Goal: Find specific fact: Find contact information

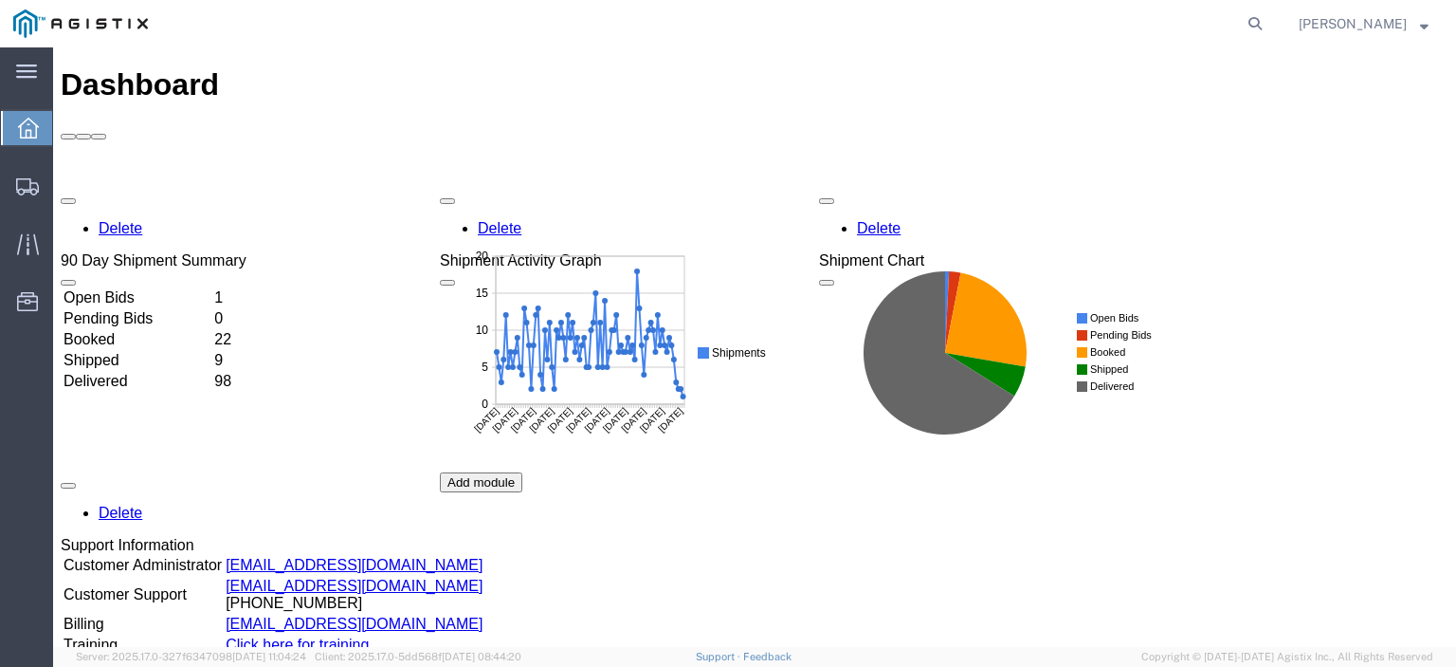
click at [1162, 22] on agx-global-search at bounding box center [968, 23] width 607 height 47
click at [1269, 22] on icon at bounding box center [1255, 23] width 27 height 27
click at [725, 29] on input "search" at bounding box center [954, 24] width 577 height 46
paste input "56514855"
type input "56514855"
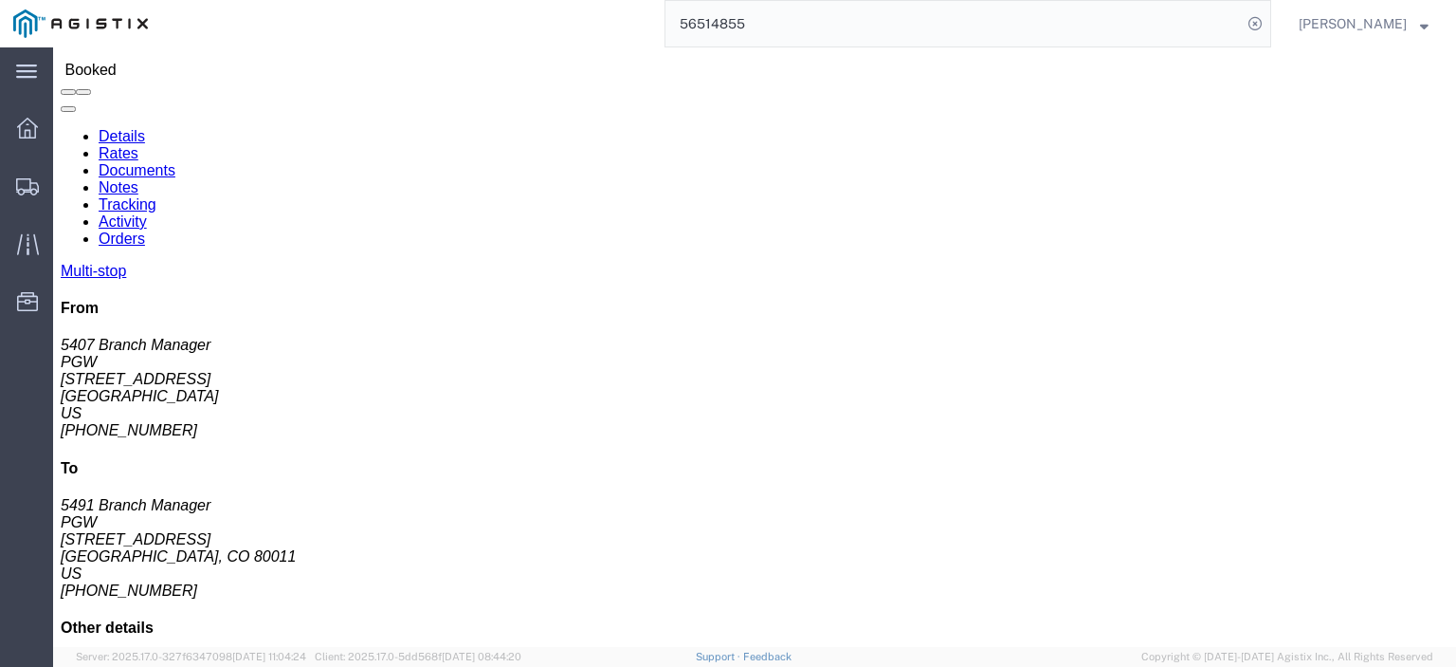
scroll to position [95, 0]
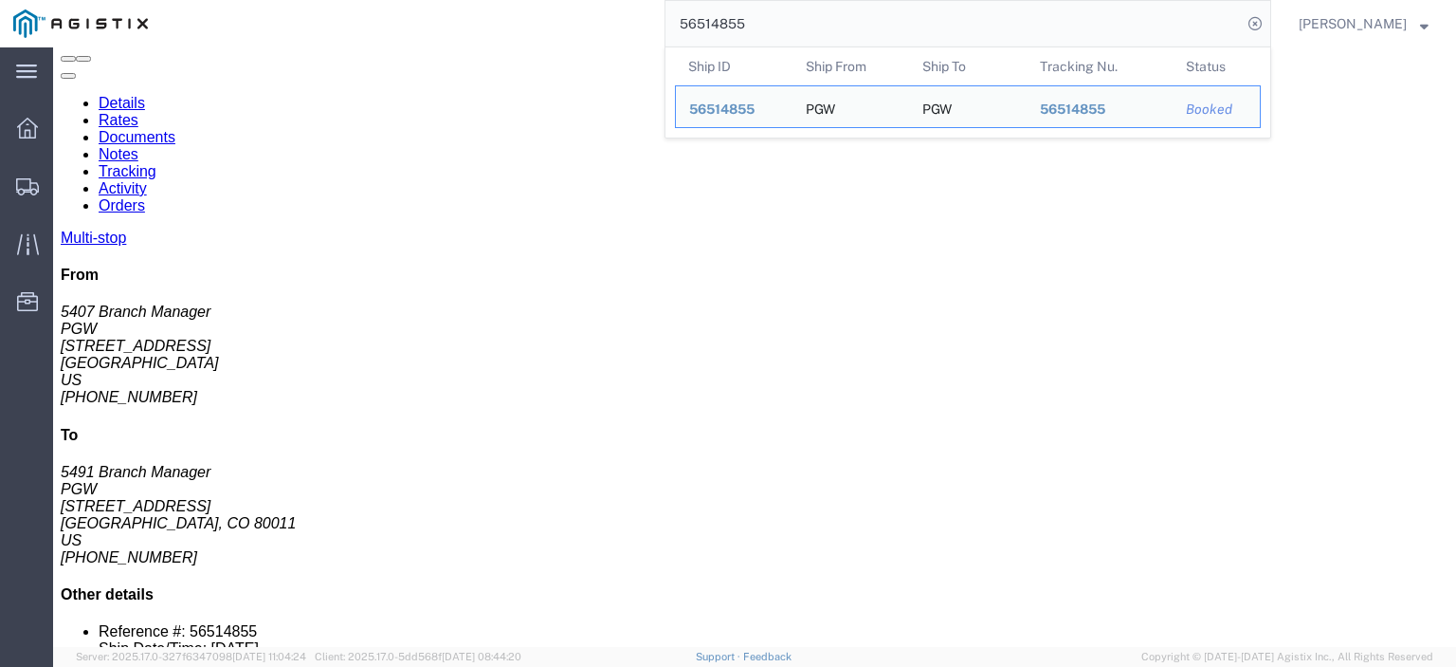
drag, startPoint x: 671, startPoint y: 467, endPoint x: 869, endPoint y: 457, distance: 197.5
click div "Email: [EMAIL_ADDRESS][DOMAIN_NAME]"
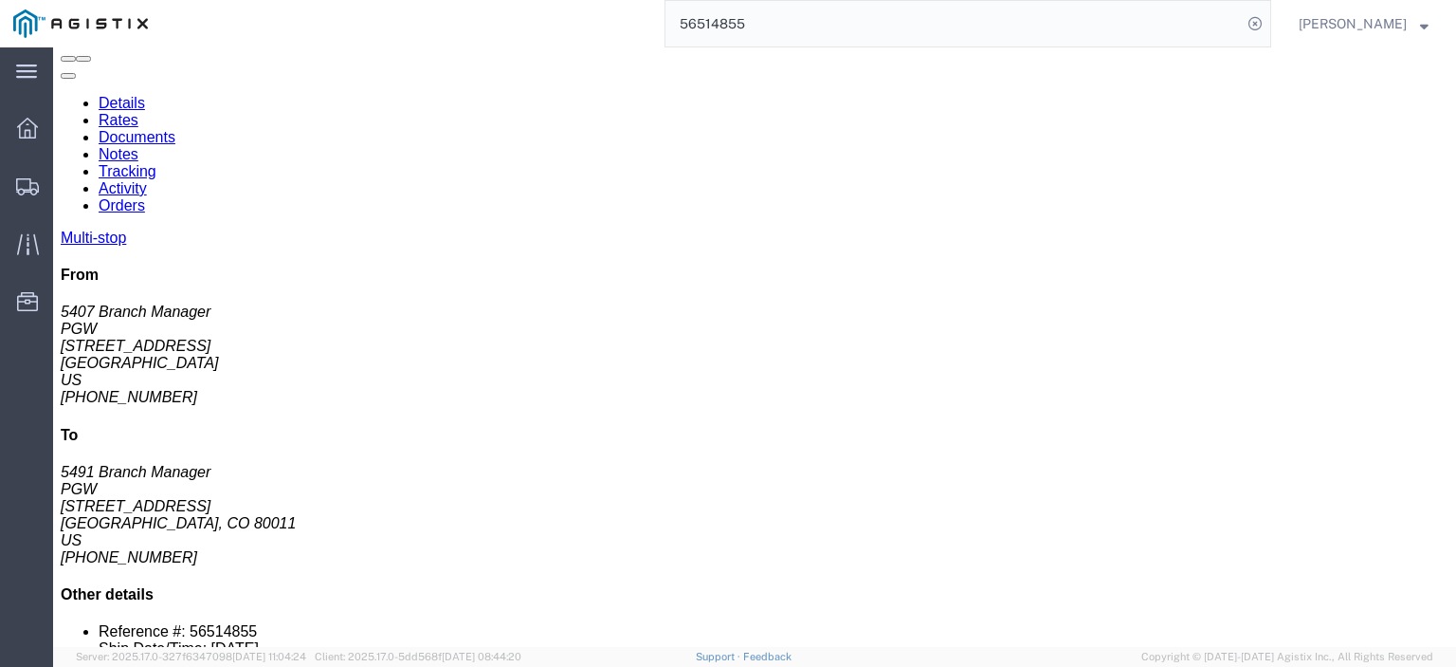
copy div ": [EMAIL_ADDRESS][DOMAIN_NAME]"
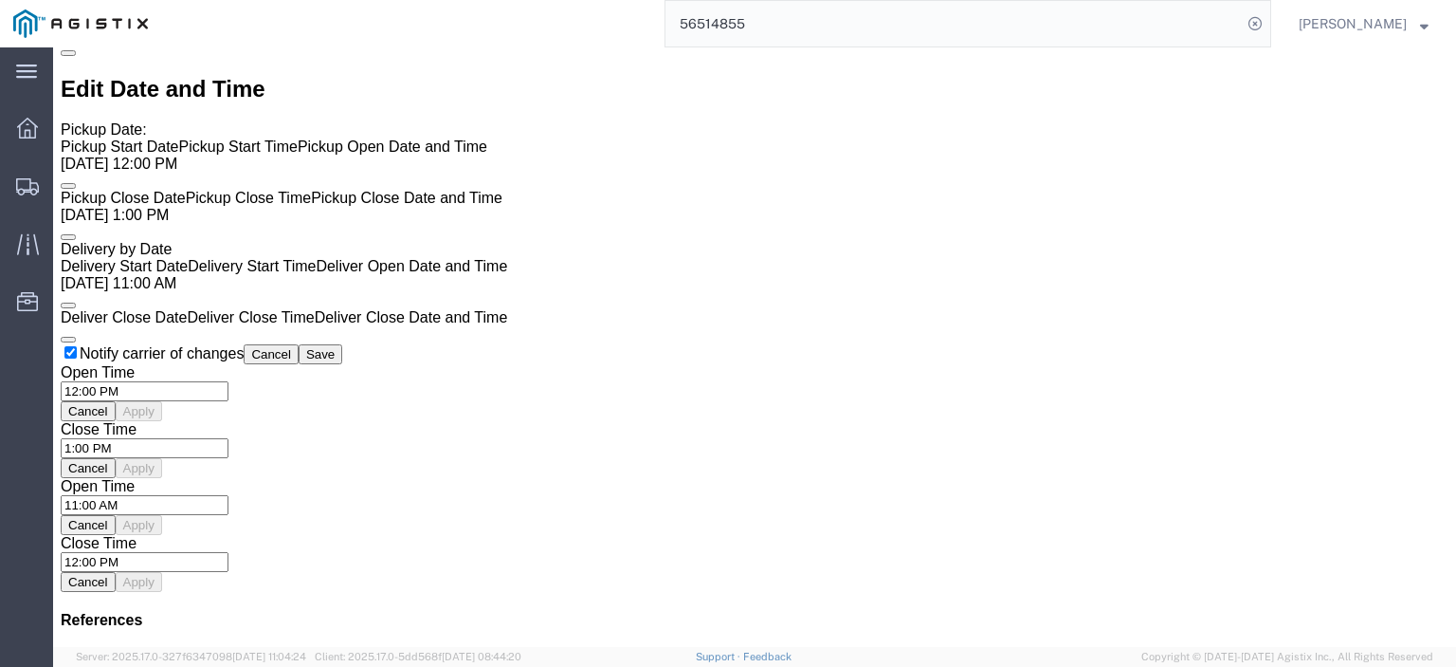
scroll to position [1327, 0]
